Goal: Task Accomplishment & Management: Use online tool/utility

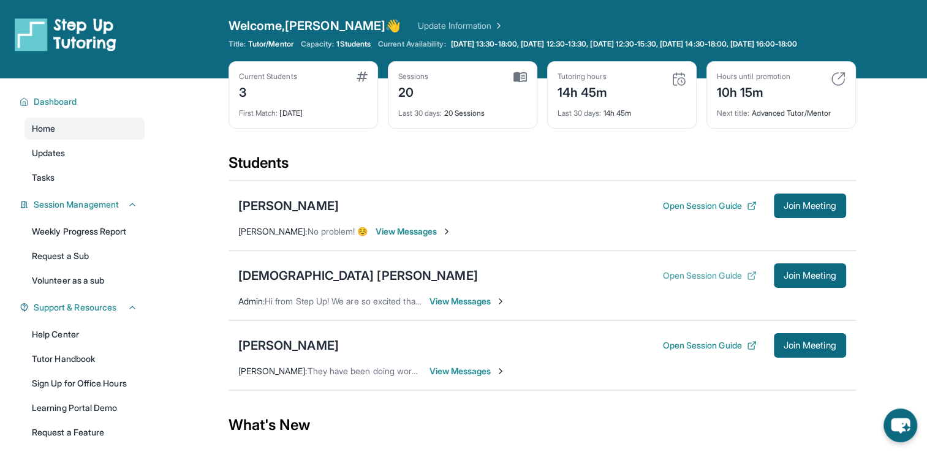
click at [729, 282] on button "Open Session Guide" at bounding box center [709, 275] width 94 height 12
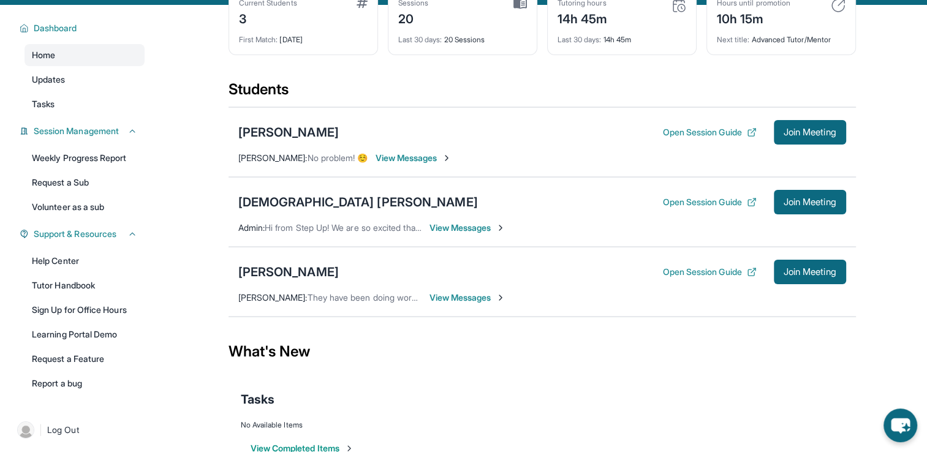
scroll to position [52, 0]
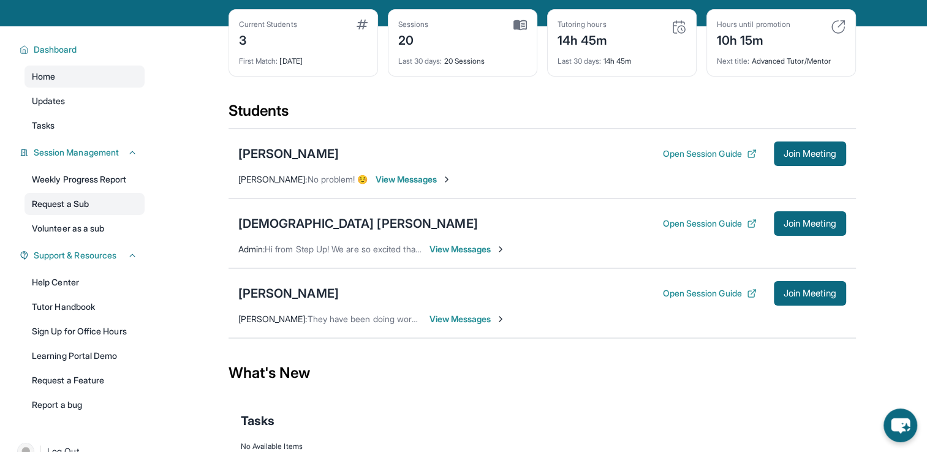
click at [88, 215] on link "Request a Sub" at bounding box center [84, 204] width 120 height 22
click at [298, 296] on div "[PERSON_NAME]" at bounding box center [288, 293] width 100 height 17
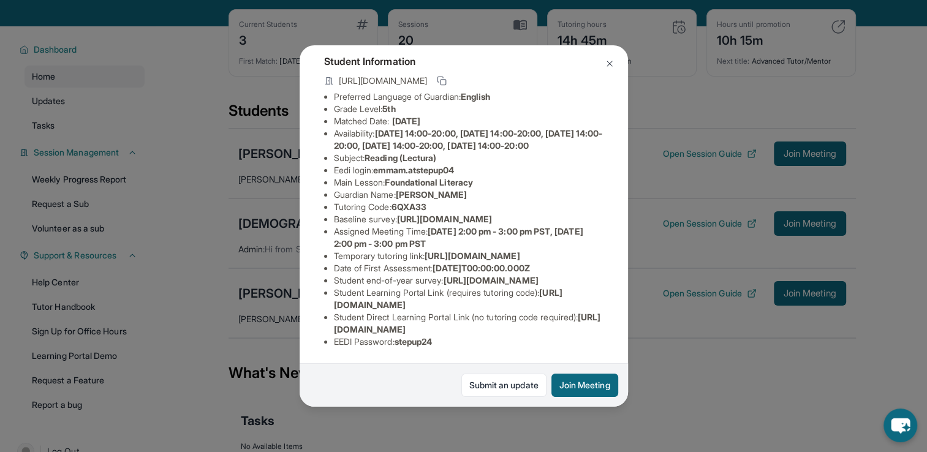
scroll to position [208, 0]
click at [609, 67] on img at bounding box center [610, 64] width 10 height 10
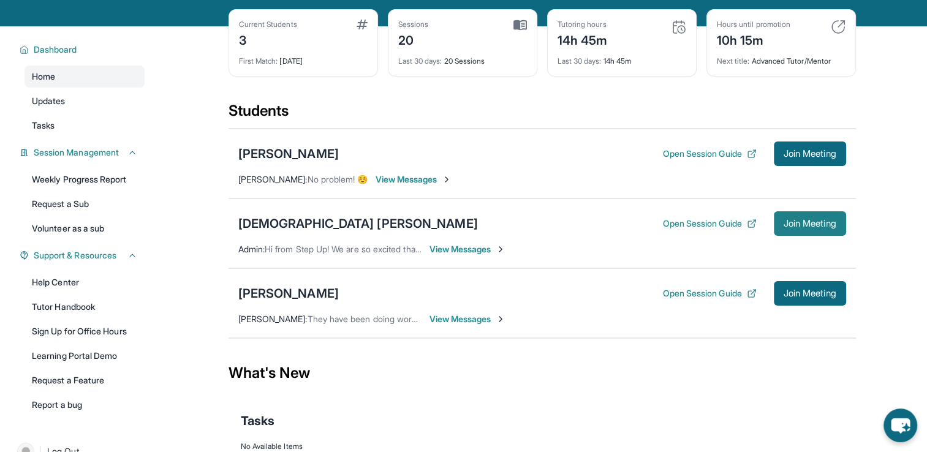
click at [794, 236] on button "Join Meeting" at bounding box center [810, 223] width 72 height 24
click at [69, 237] on link "Volunteer as a sub" at bounding box center [84, 228] width 120 height 22
